Goal: Find specific page/section: Find specific page/section

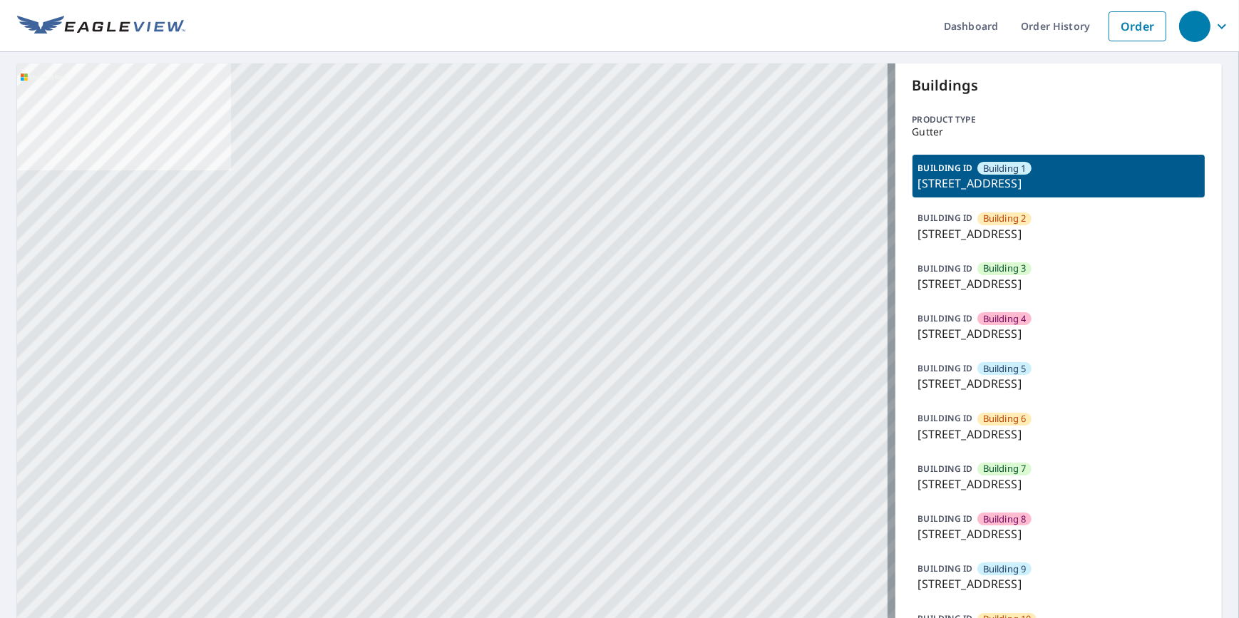
click at [1032, 367] on div "BUILDING ID Building 5 7627 East 37th Street North, Wichita, KS, 67226" at bounding box center [1059, 376] width 293 height 43
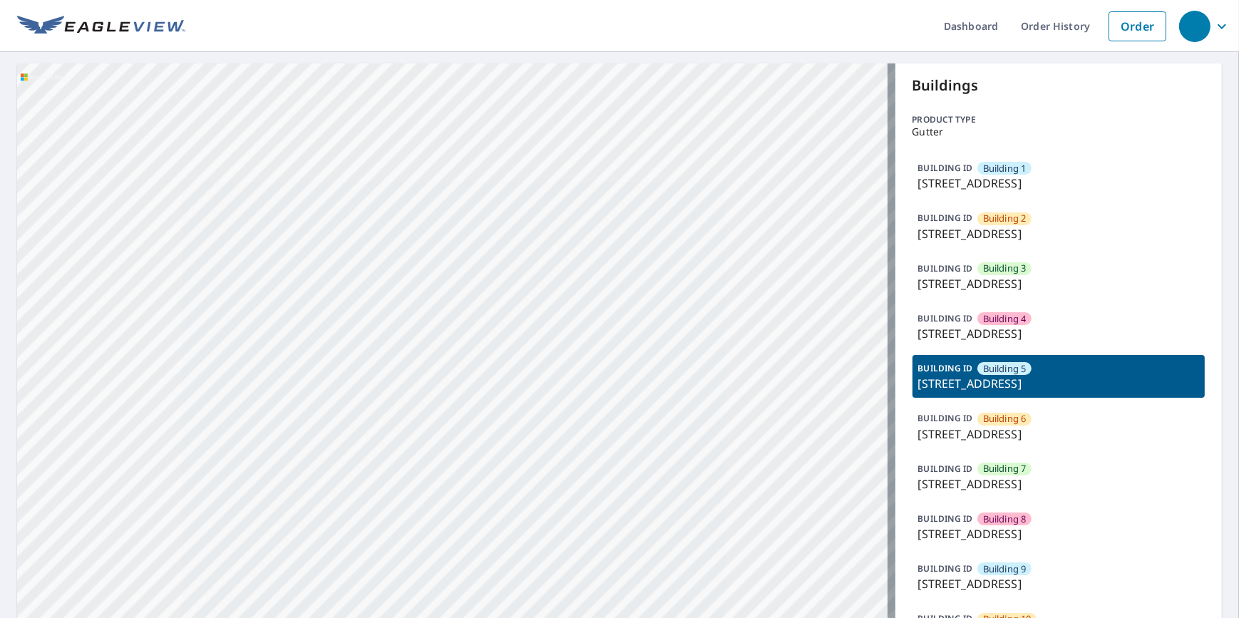
drag, startPoint x: 697, startPoint y: 409, endPoint x: 684, endPoint y: 503, distance: 95.0
drag, startPoint x: 647, startPoint y: 446, endPoint x: 658, endPoint y: 69, distance: 376.7
drag, startPoint x: 787, startPoint y: 314, endPoint x: 744, endPoint y: 596, distance: 285.5
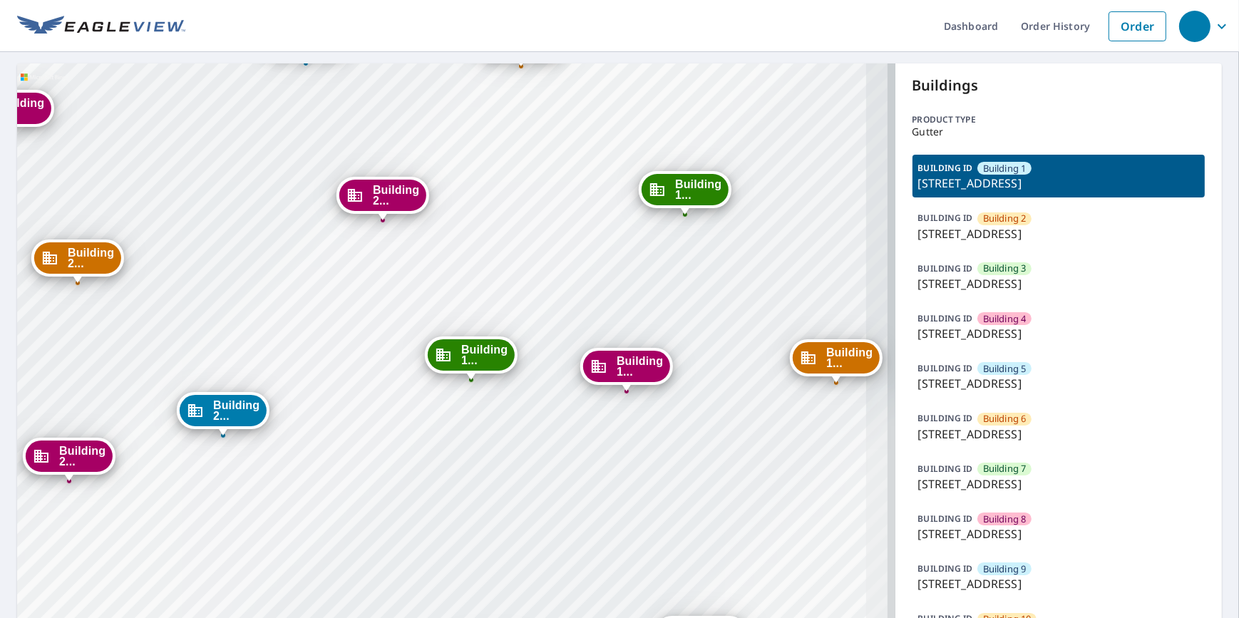
drag, startPoint x: 705, startPoint y: 478, endPoint x: 553, endPoint y: 507, distance: 154.7
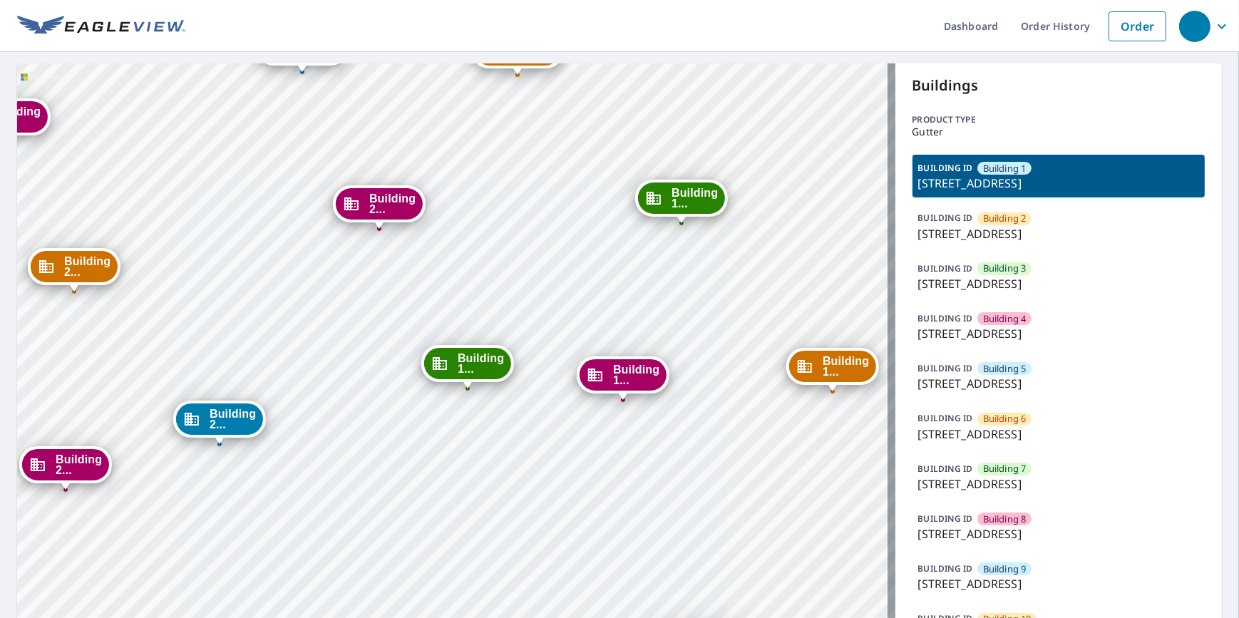
click at [220, 36] on ul "Dashboard Order History Order" at bounding box center [679, 26] width 988 height 52
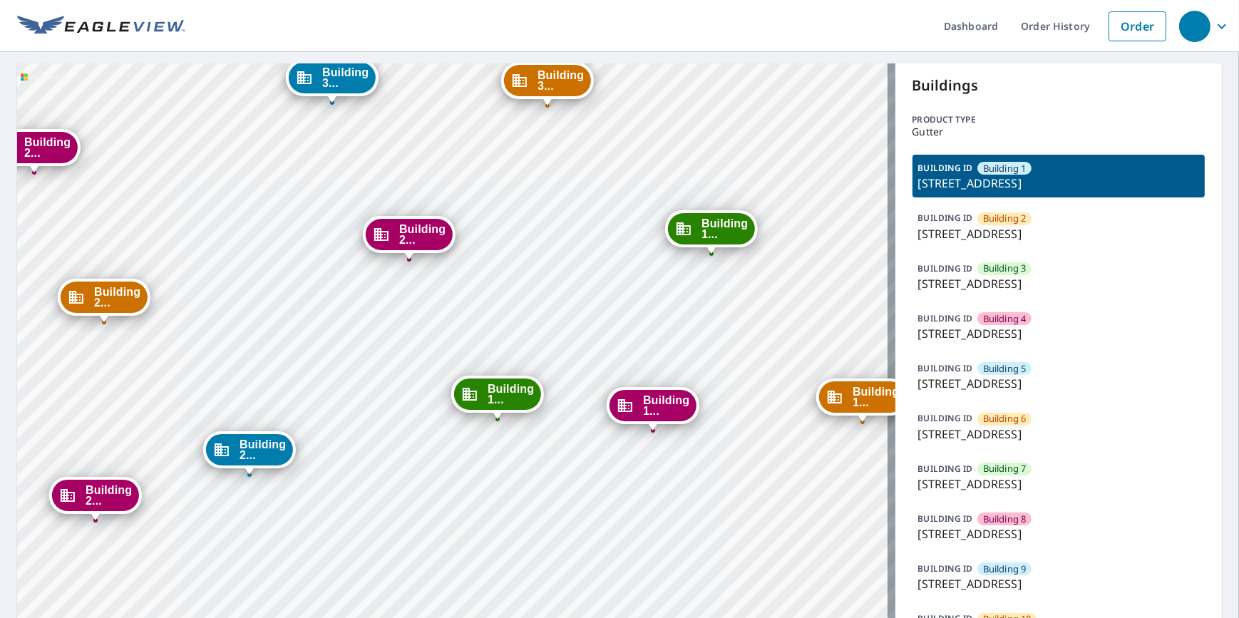
drag, startPoint x: 175, startPoint y: 244, endPoint x: 209, endPoint y: 279, distance: 48.4
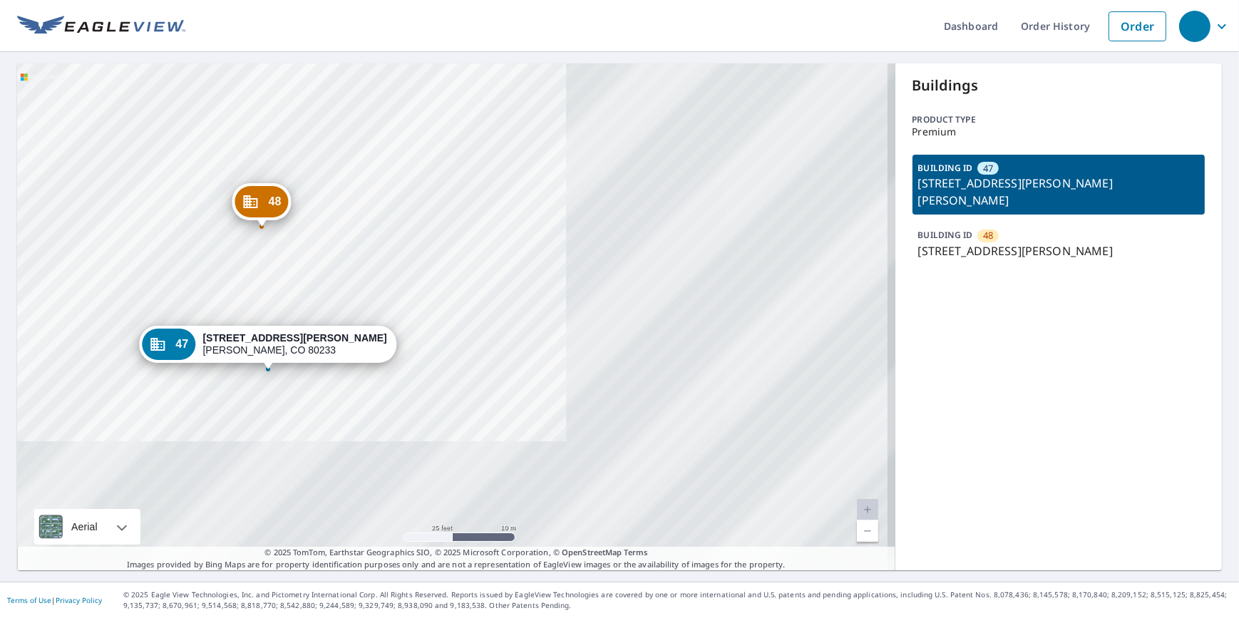
drag, startPoint x: 542, startPoint y: 386, endPoint x: 240, endPoint y: 224, distance: 343.3
click at [240, 224] on div "48 11887 Jackson Cir Thornton, CO 80233 47 11867 Jackson Cir Thornton, CO 80233" at bounding box center [456, 316] width 879 height 507
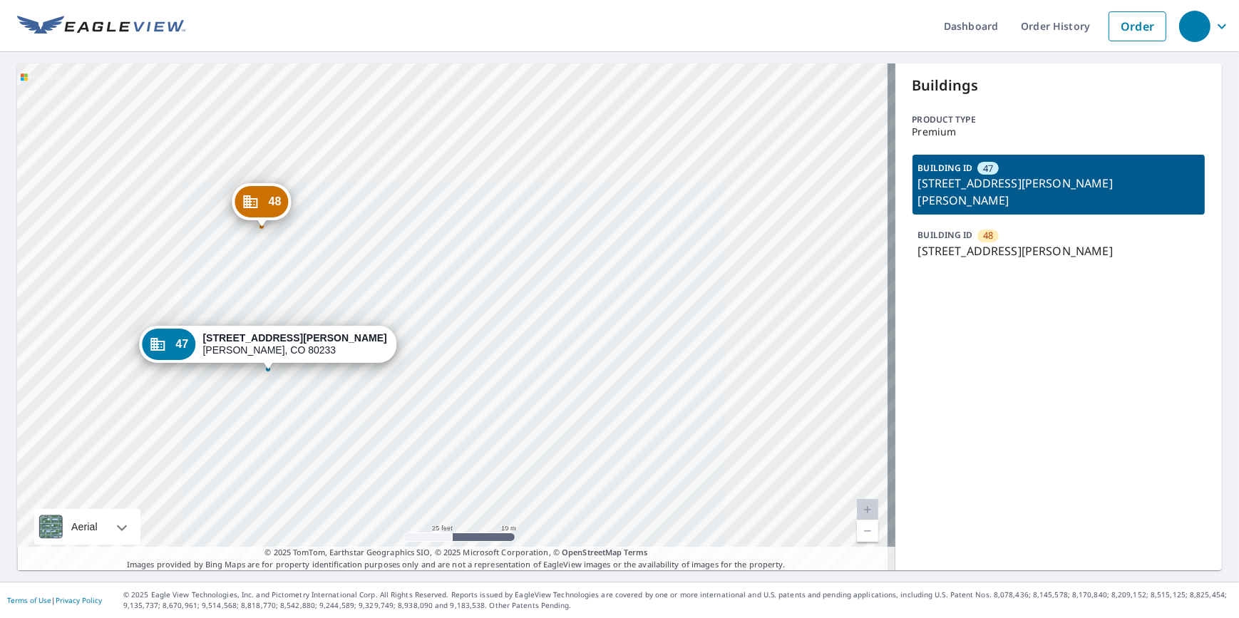
click at [257, 15] on ul "Dashboard Order History Order" at bounding box center [679, 26] width 988 height 52
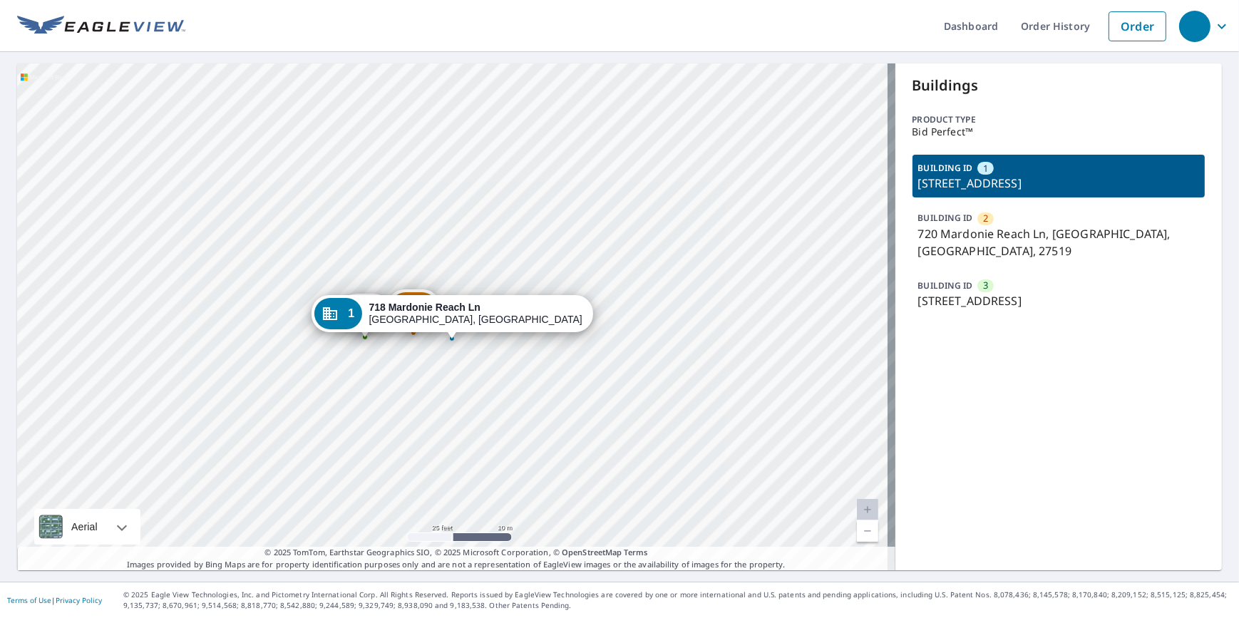
click at [100, 41] on header "Dashboard Order History Order" at bounding box center [619, 26] width 1239 height 52
click at [93, 34] on img at bounding box center [101, 26] width 168 height 21
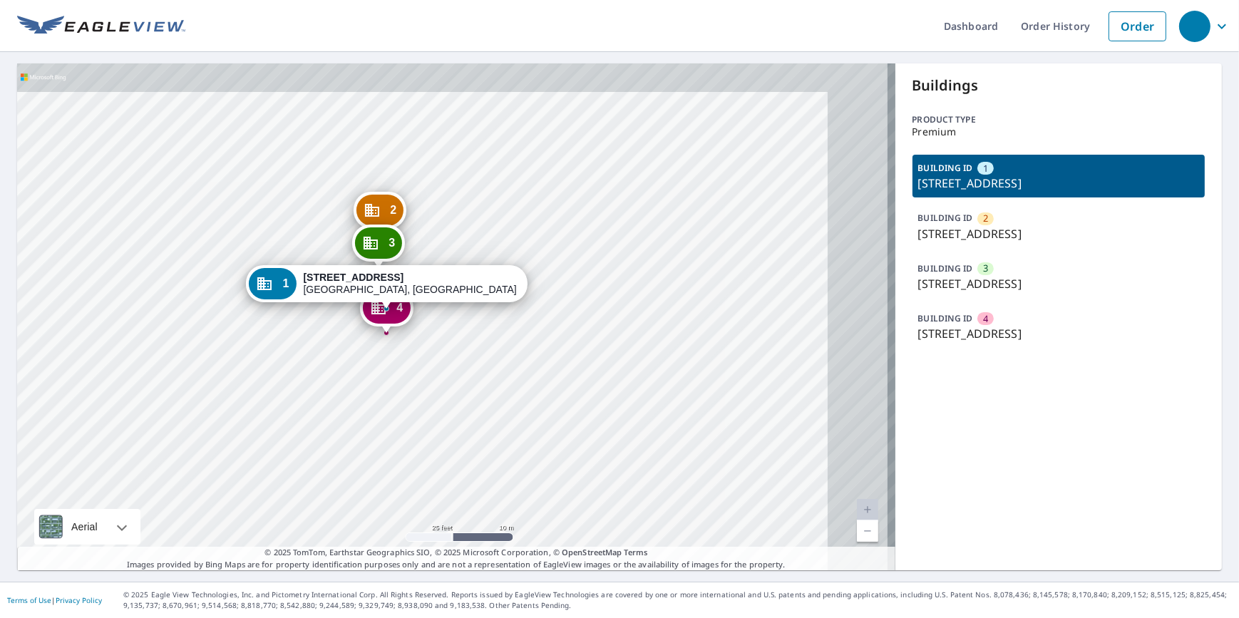
drag, startPoint x: 441, startPoint y: 327, endPoint x: 208, endPoint y: 427, distance: 253.0
click at [208, 427] on div "2 [STREET_ADDRESS] 3 [STREET_ADDRESS] 4 [STREET_ADDRESS] 1 [STREET_ADDRESS]" at bounding box center [456, 316] width 879 height 507
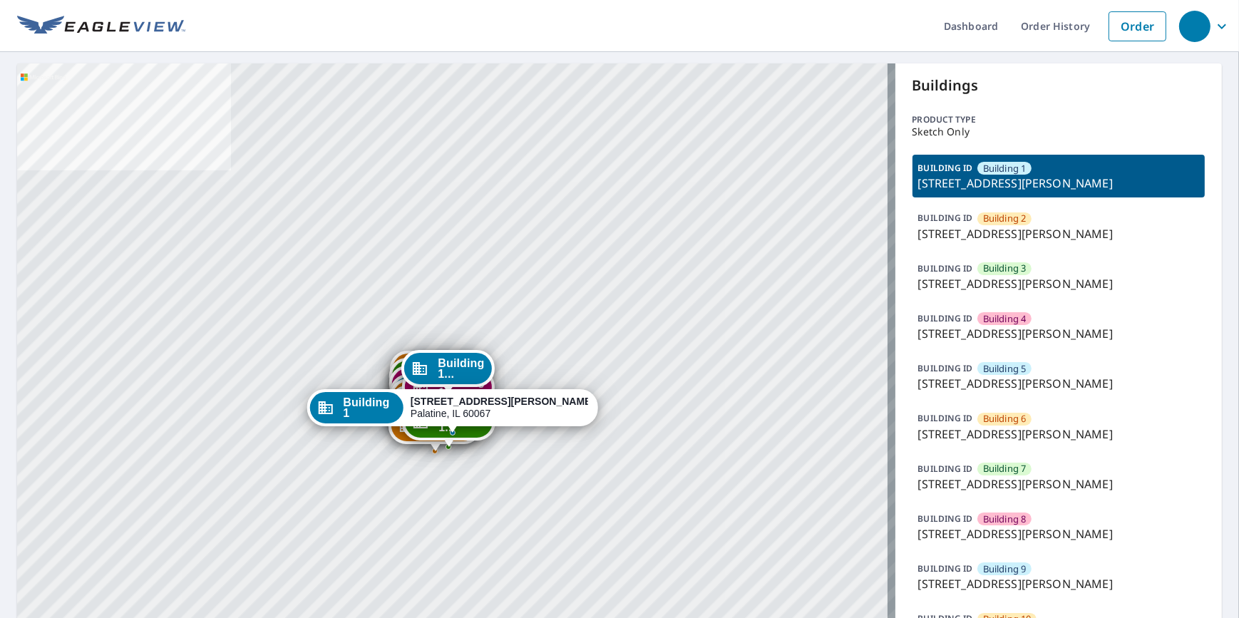
drag, startPoint x: 995, startPoint y: 215, endPoint x: 976, endPoint y: 219, distance: 18.9
click at [995, 215] on span "Building 2" at bounding box center [1004, 219] width 43 height 14
